Goal: Information Seeking & Learning: Compare options

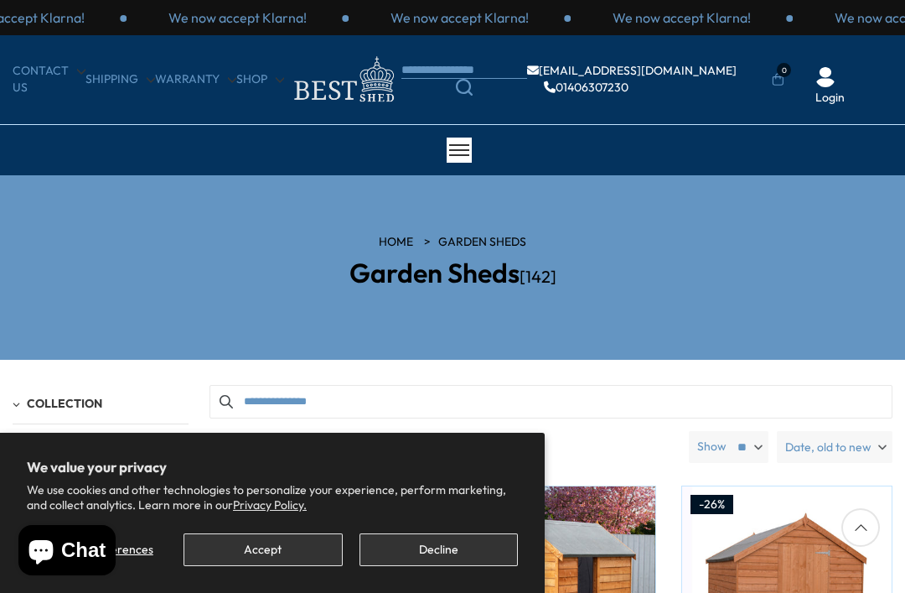
click at [279, 538] on button "Accept" at bounding box center [263, 549] width 158 height 33
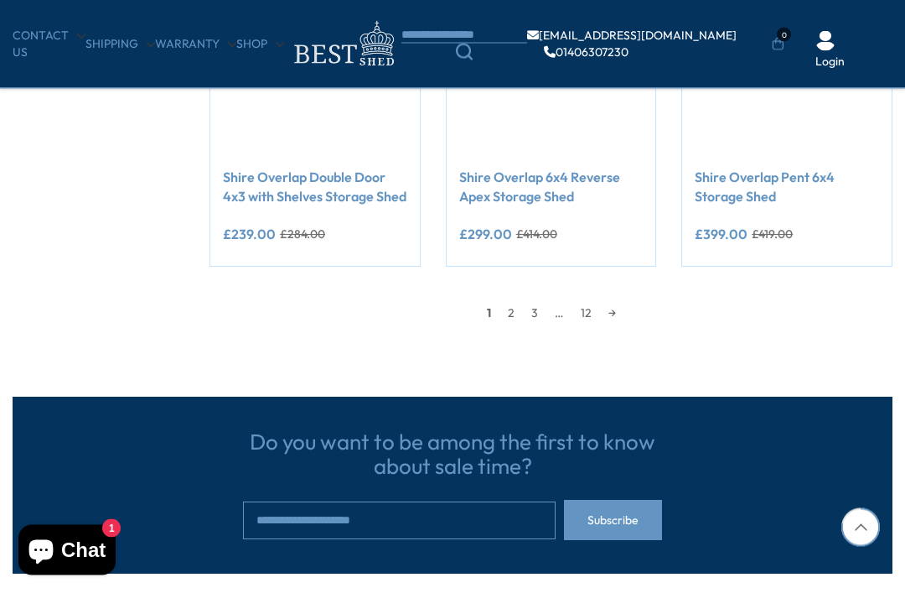
scroll to position [1448, 0]
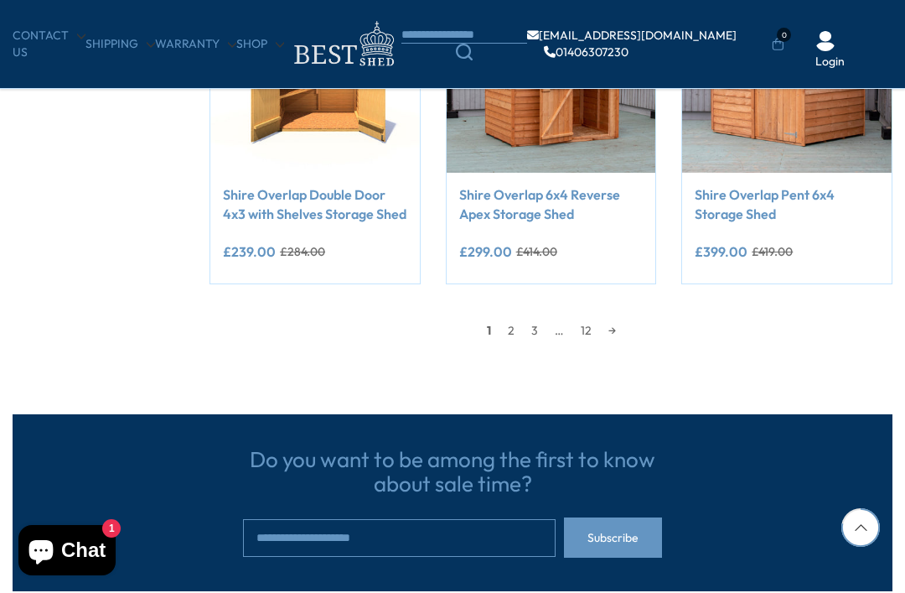
click at [523, 324] on link "3" at bounding box center [534, 330] width 23 height 25
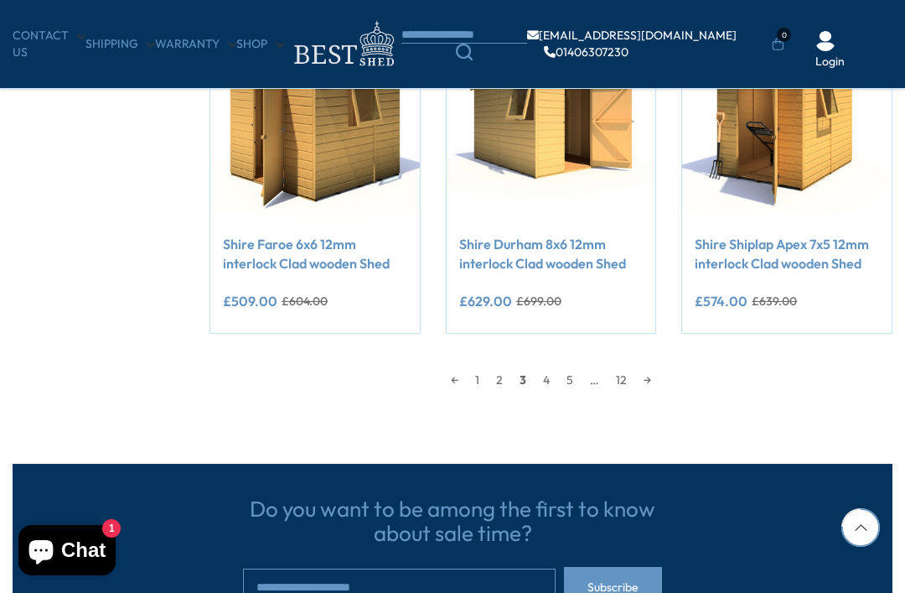
scroll to position [1388, 0]
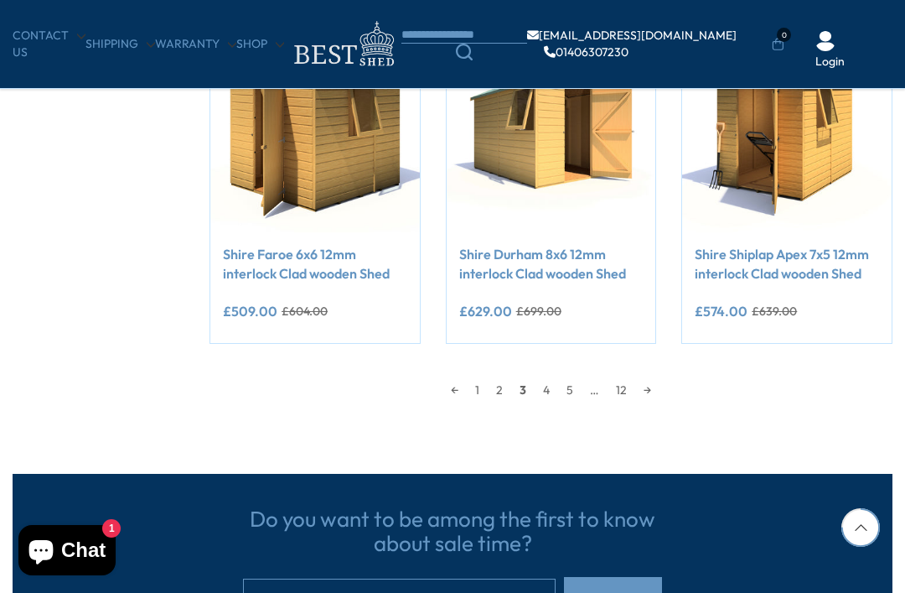
click at [497, 386] on link "2" at bounding box center [499, 389] width 23 height 25
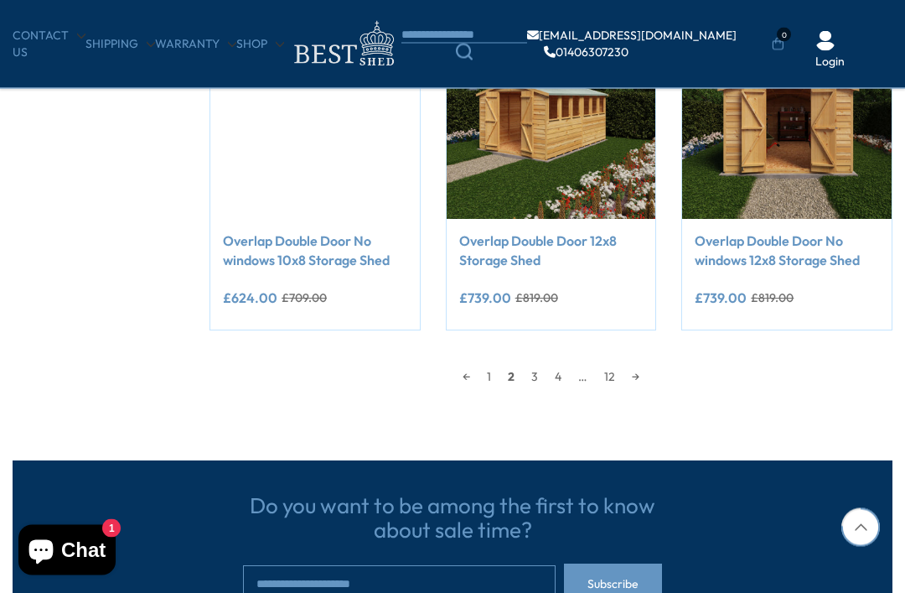
scroll to position [1401, 0]
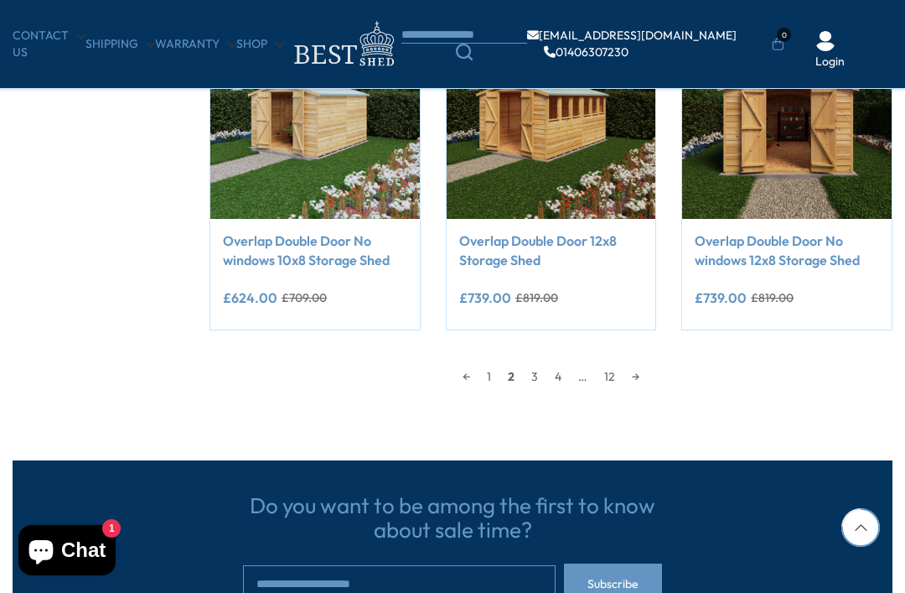
click at [554, 373] on link "4" at bounding box center [557, 376] width 23 height 25
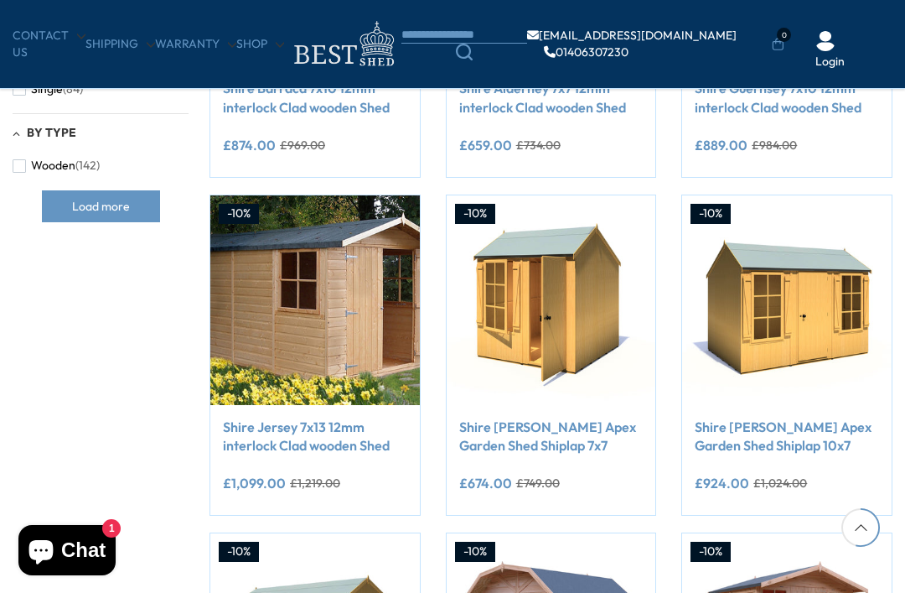
scroll to position [294, 0]
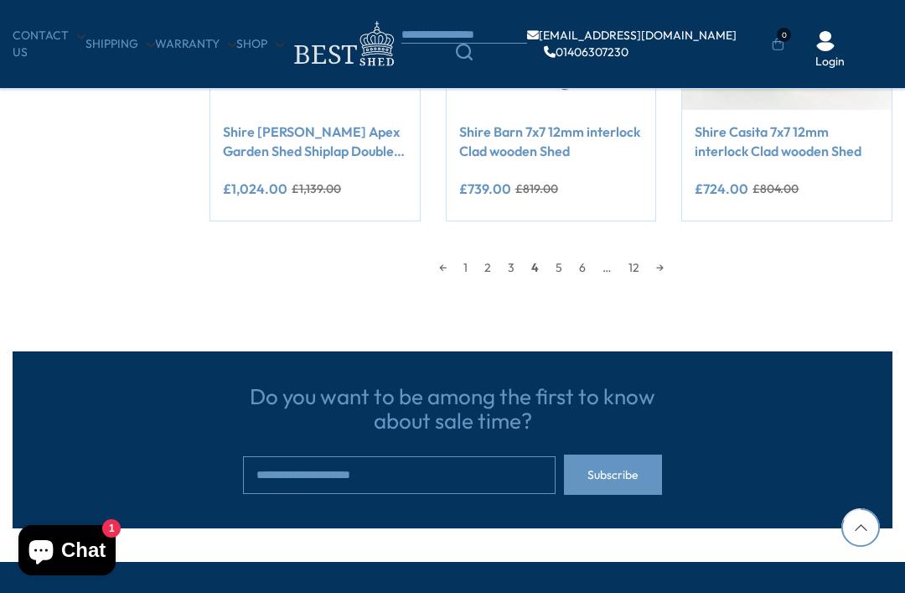
click at [562, 261] on link "5" at bounding box center [558, 267] width 23 height 25
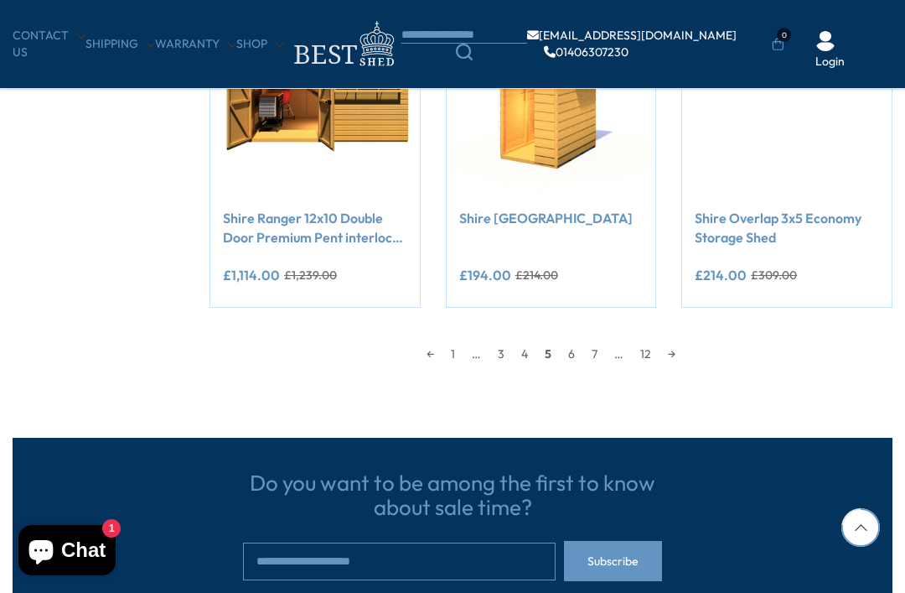
scroll to position [1426, 0]
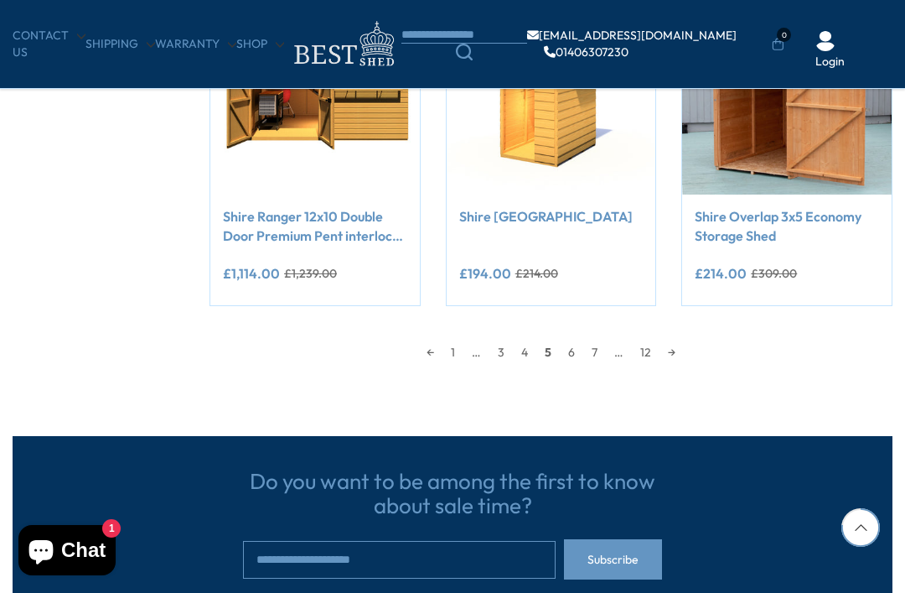
click at [575, 348] on link "6" at bounding box center [571, 351] width 23 height 25
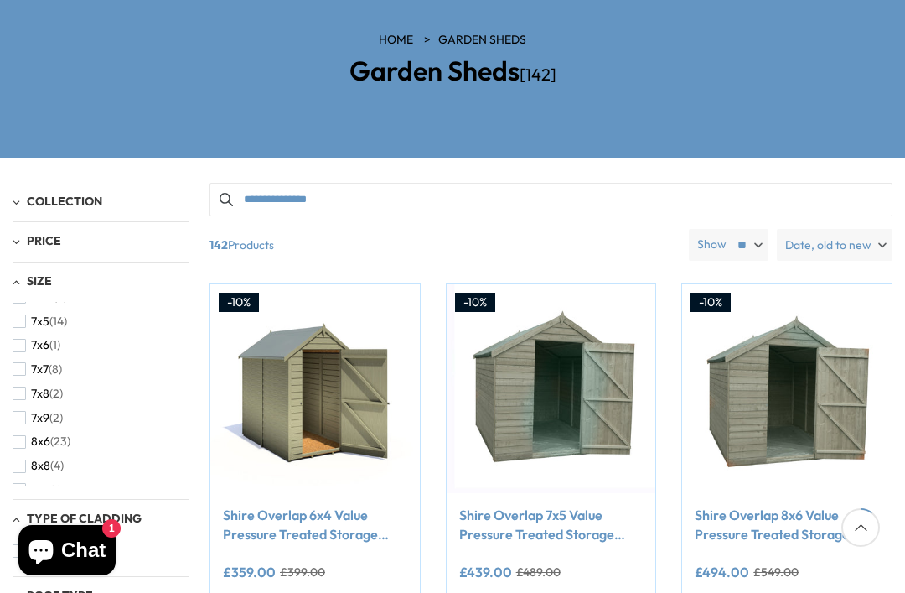
scroll to position [402, 0]
click at [65, 430] on button "8x6 (23)" at bounding box center [42, 442] width 58 height 24
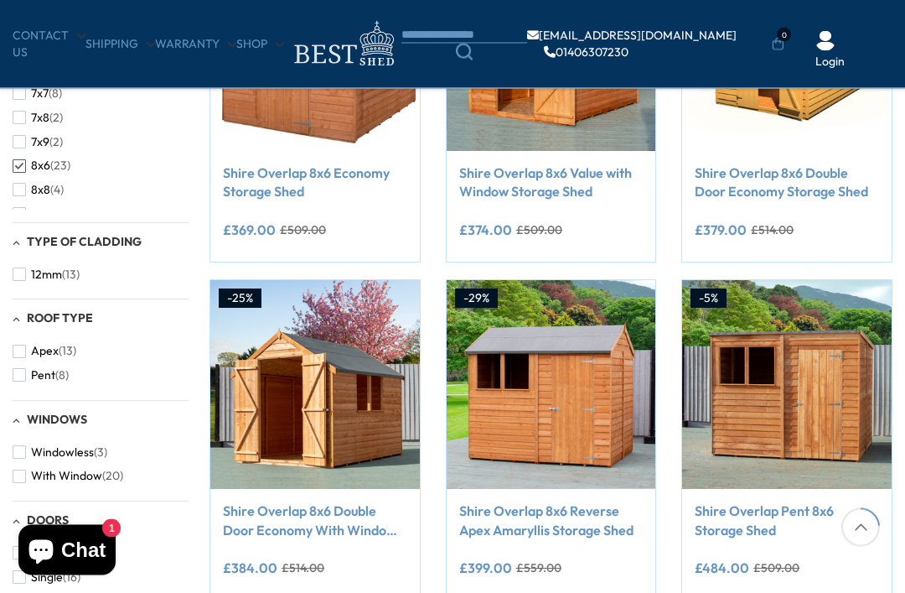
scroll to position [456, 0]
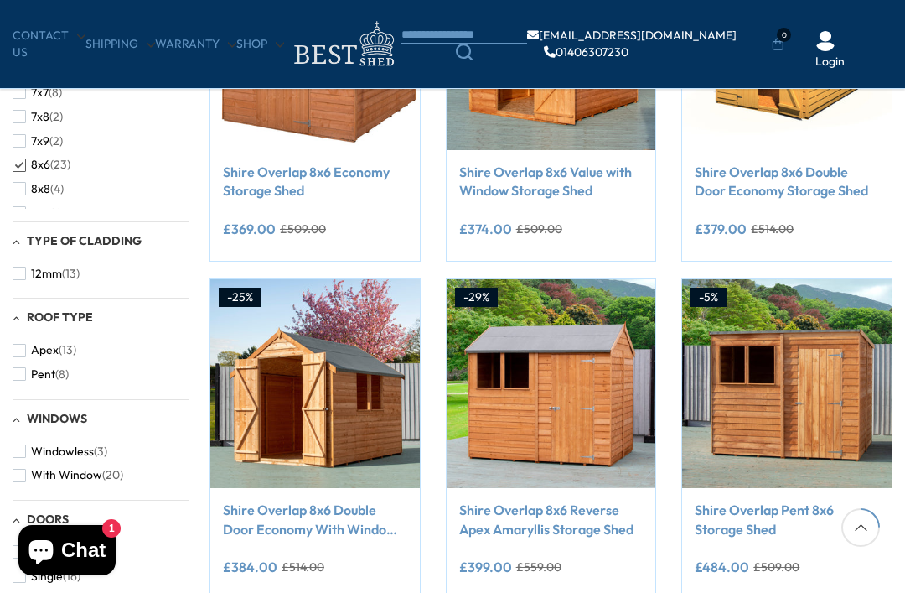
click at [31, 343] on span "Apex" at bounding box center [45, 350] width 28 height 14
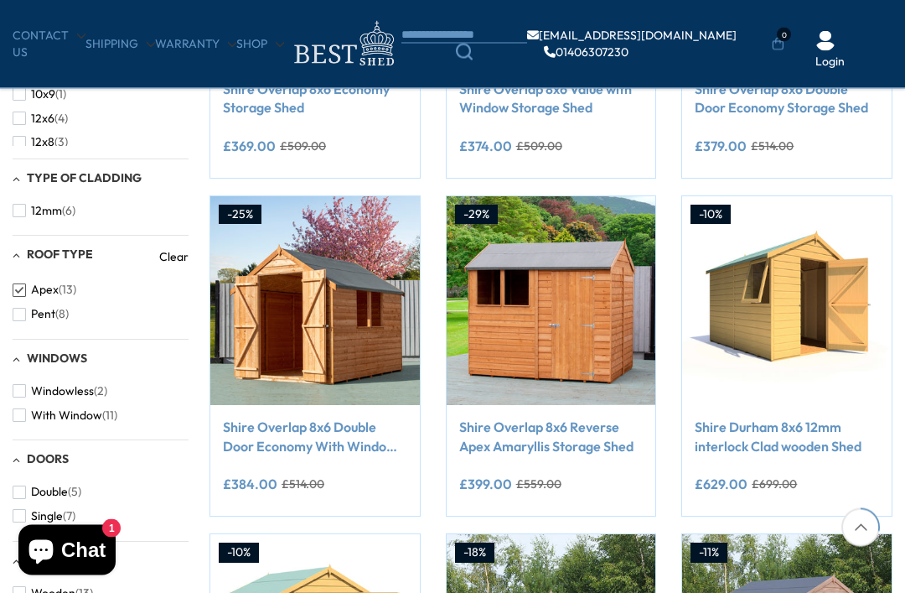
scroll to position [545, 0]
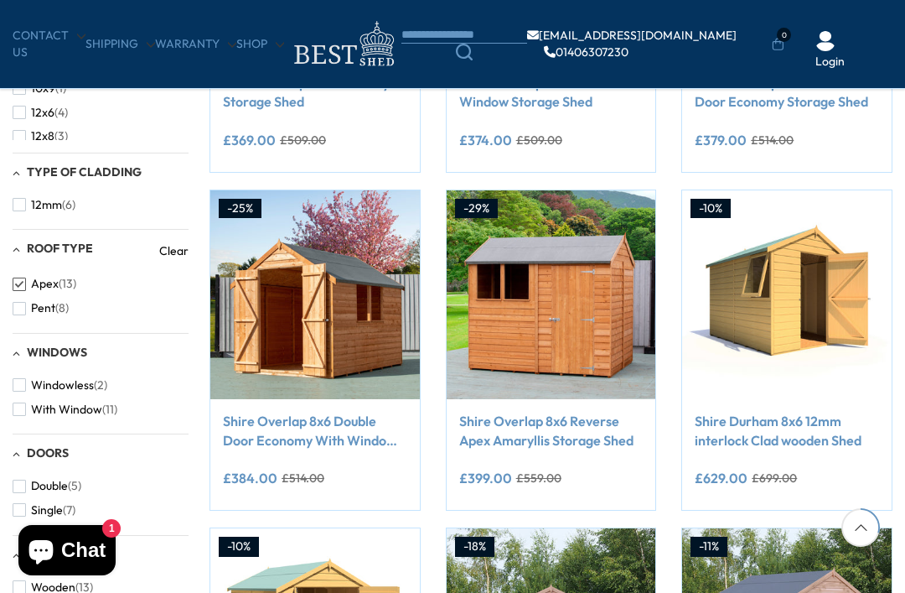
click at [25, 410] on button "With Window (11)" at bounding box center [65, 409] width 105 height 24
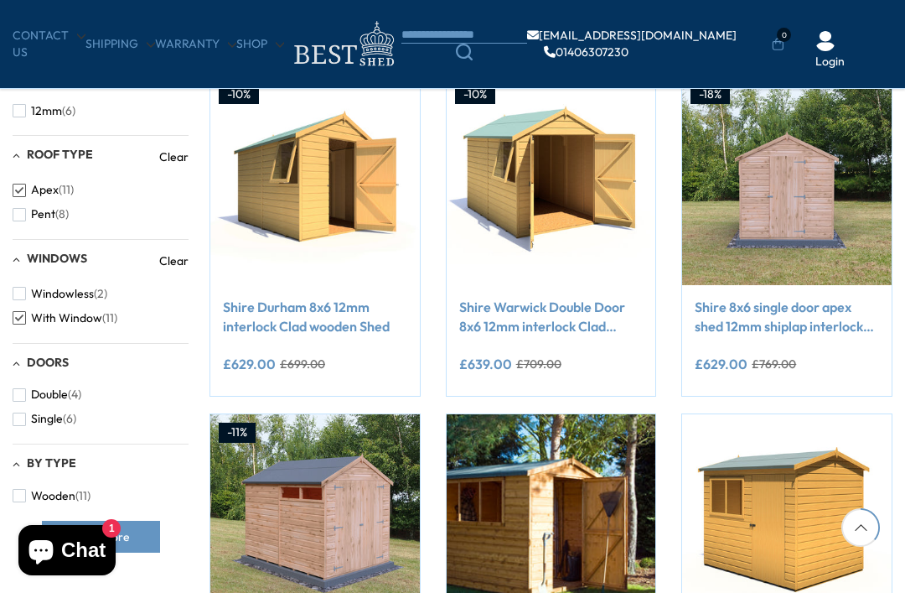
scroll to position [660, 0]
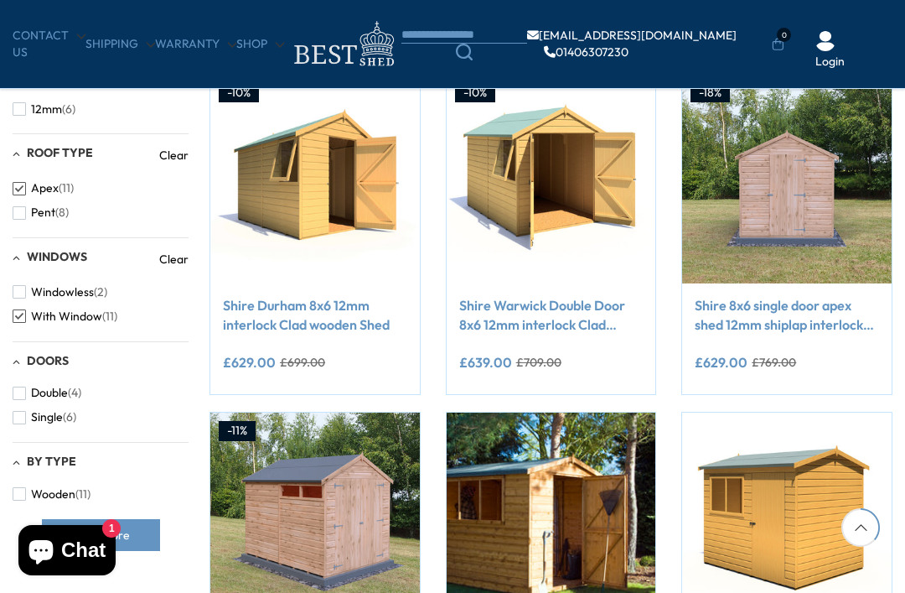
click at [30, 412] on button "Single (6)" at bounding box center [45, 417] width 64 height 24
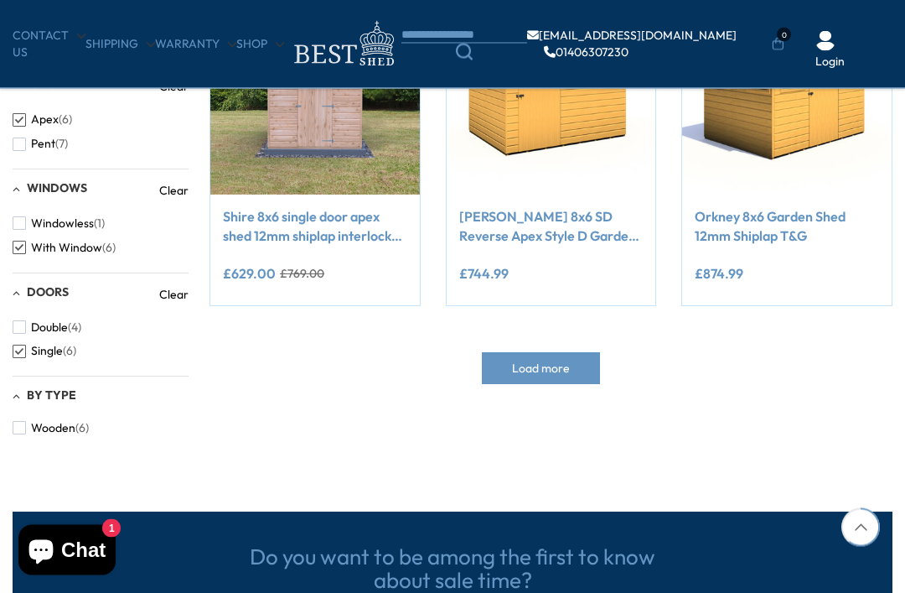
scroll to position [750, 0]
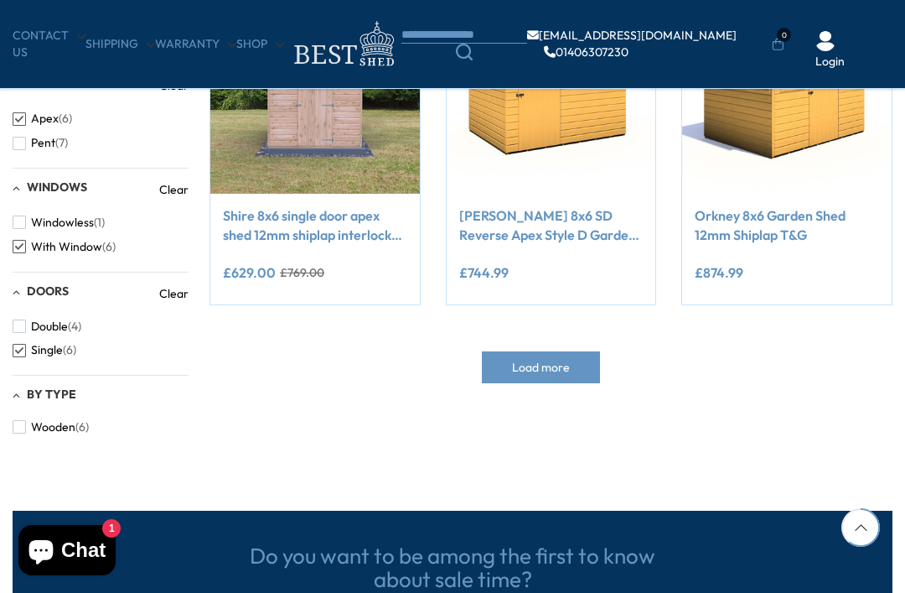
click at [23, 420] on span "button" at bounding box center [19, 426] width 13 height 13
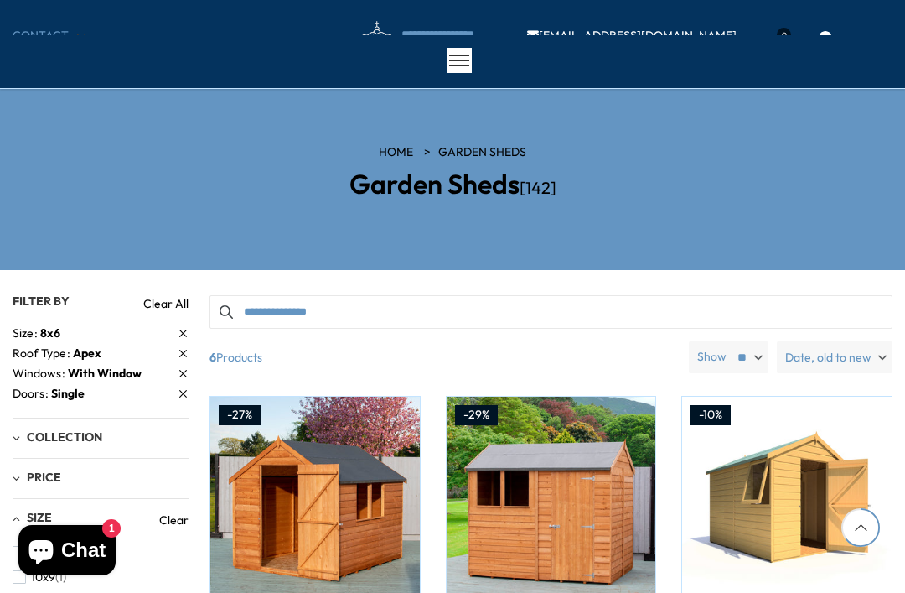
scroll to position [804, 0]
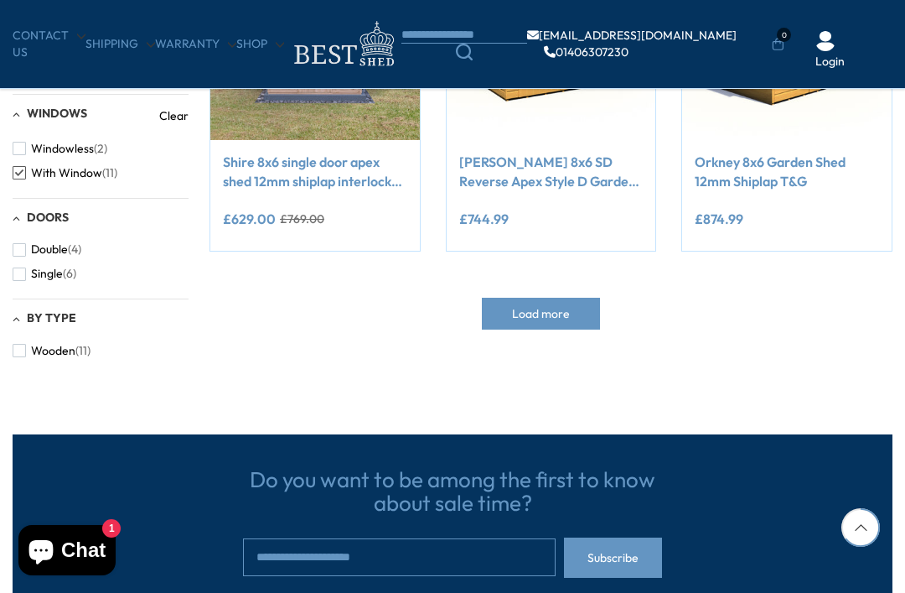
scroll to position [714, 0]
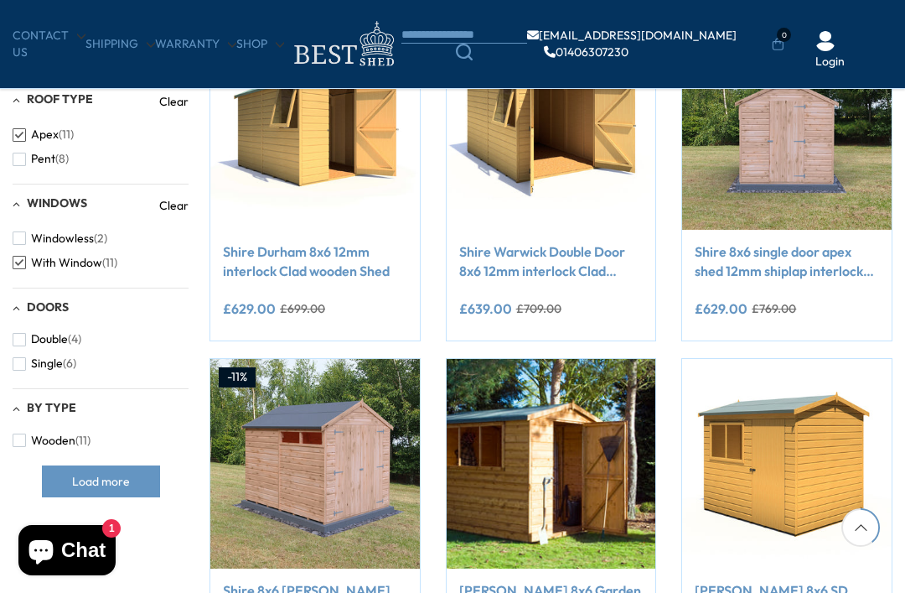
scroll to position [598, 0]
